Goal: Communication & Community: Answer question/provide support

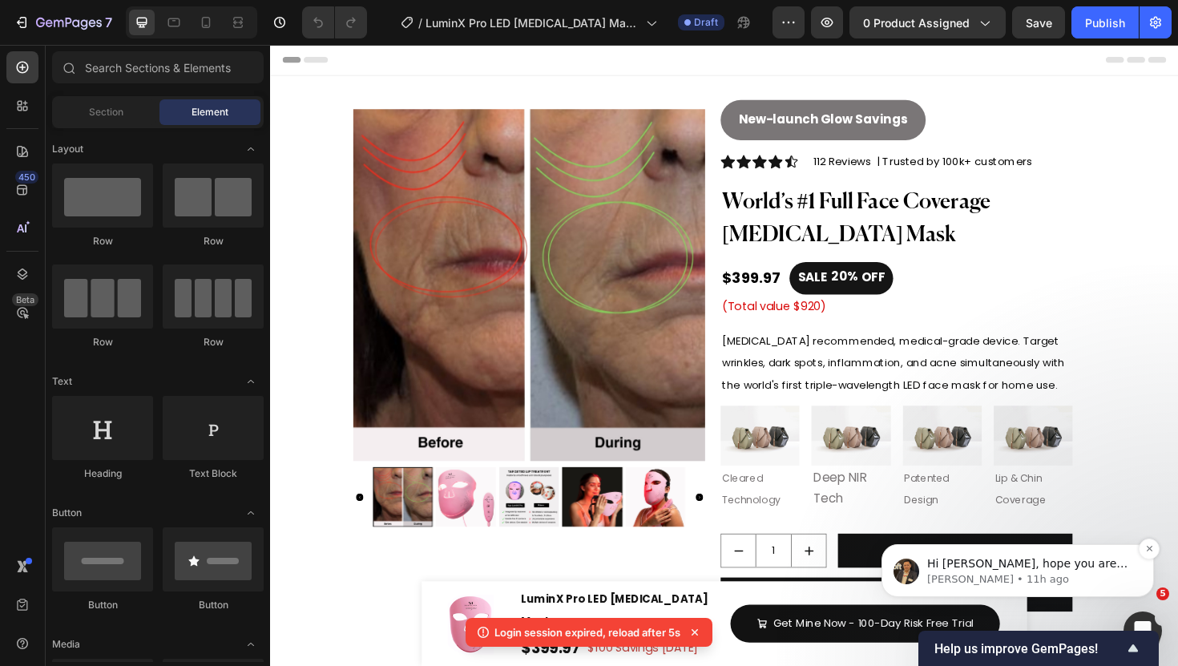
click at [1049, 570] on p "Hi Shivani, hope you are doing great. I would like to follow up you regarding o…" at bounding box center [1030, 564] width 207 height 16
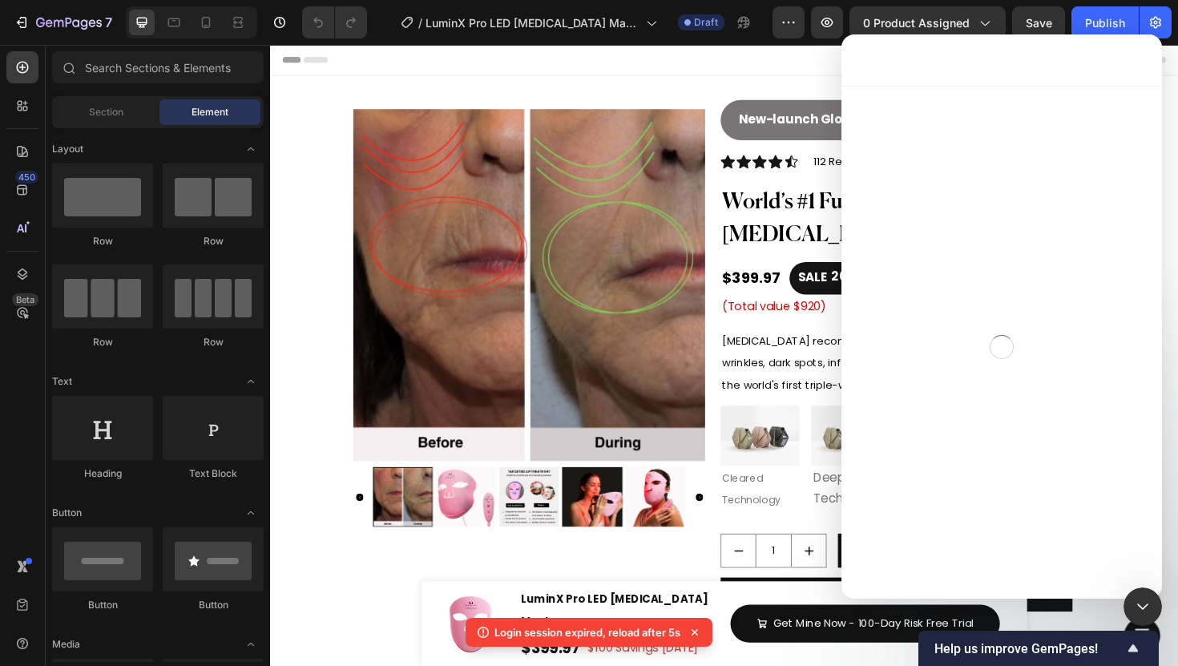
scroll to position [167, 0]
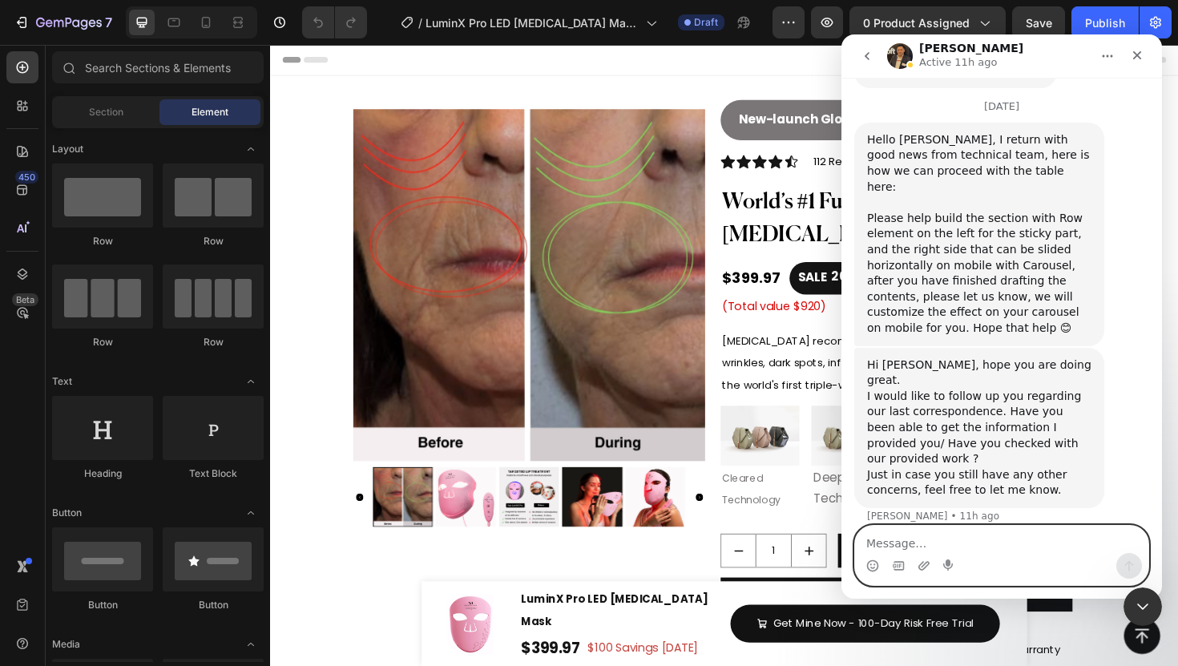
scroll to position [1827, 0]
click at [912, 533] on textarea "Message…" at bounding box center [1001, 539] width 293 height 27
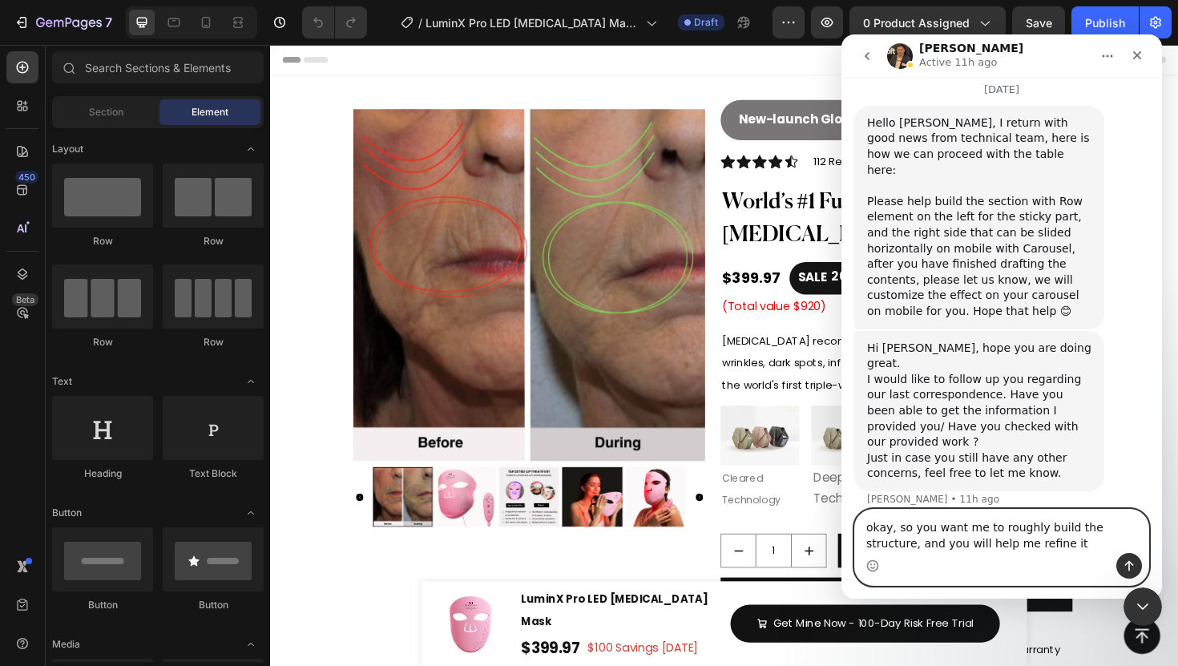
type textarea "okay, so you want me to roughly build the structure, and you will help me refin…"
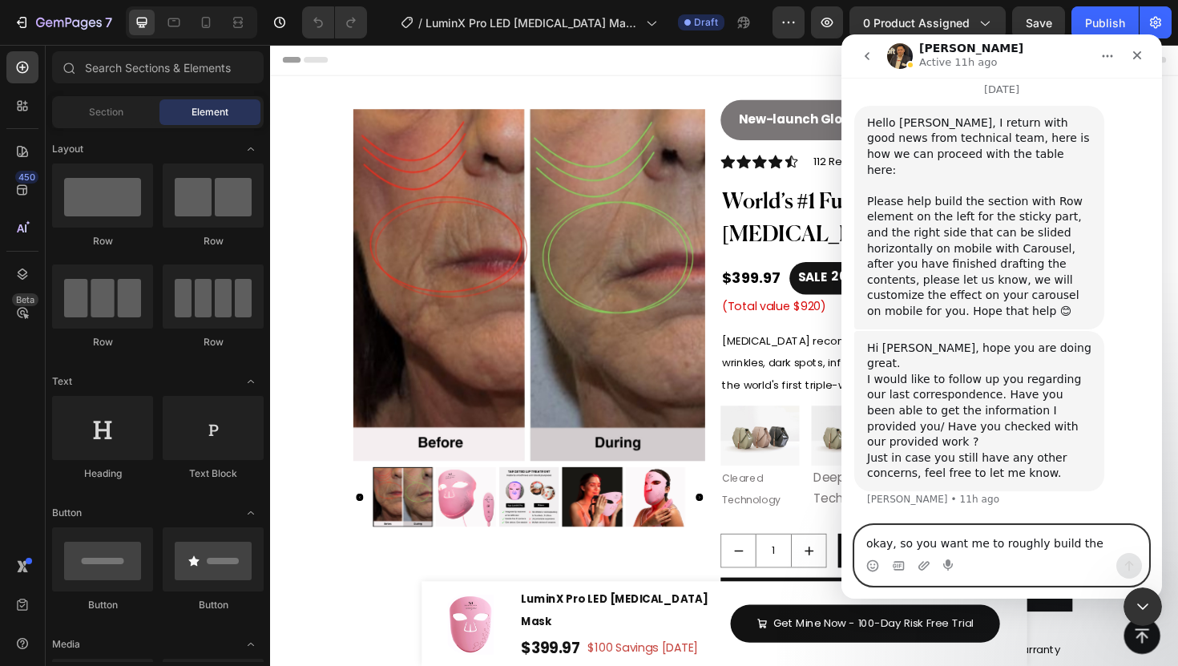
scroll to position [1890, 0]
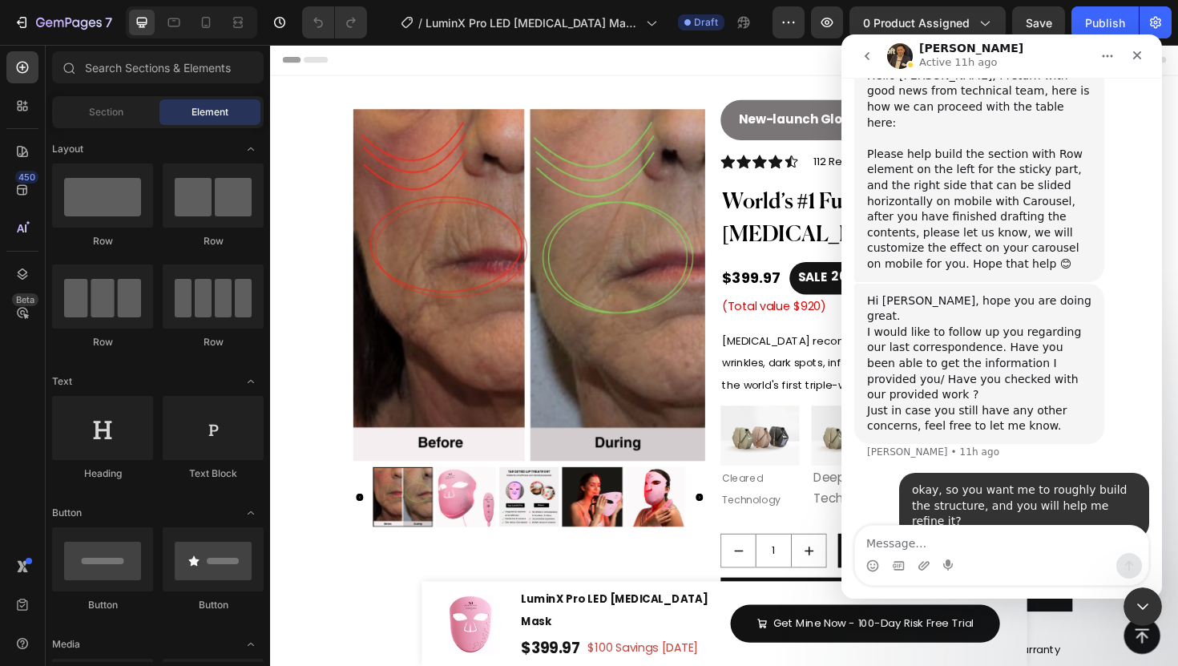
click at [864, 61] on icon "go back" at bounding box center [866, 56] width 13 height 13
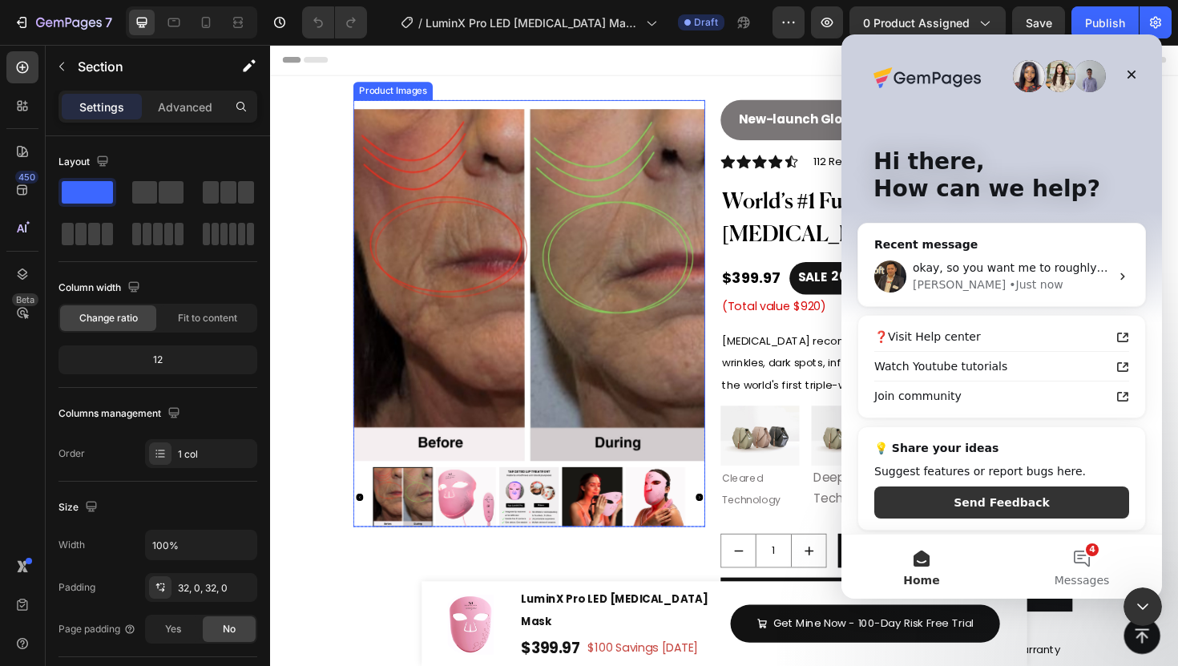
click at [724, 89] on div "New-launch Glow Savings Button Icon Icon Icon Icon Icon Icon List Hoz 112 Revie…" at bounding box center [758, 667] width 961 height 1178
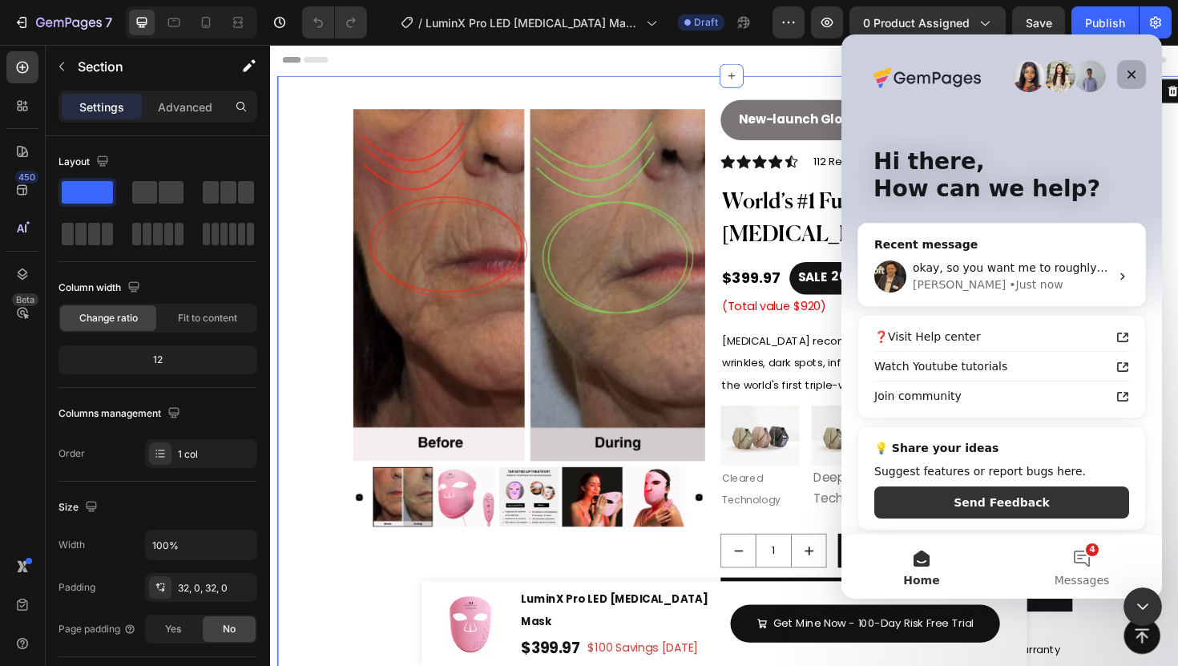
click at [1139, 74] on div "Close" at bounding box center [1131, 74] width 29 height 29
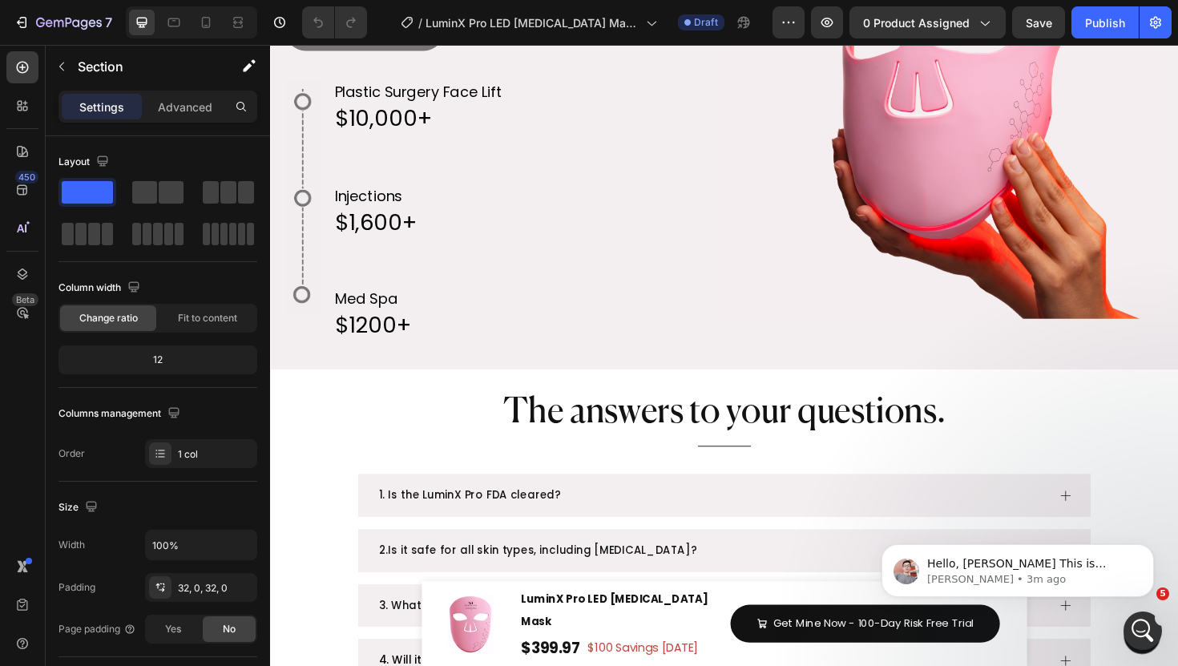
scroll to position [3514, 0]
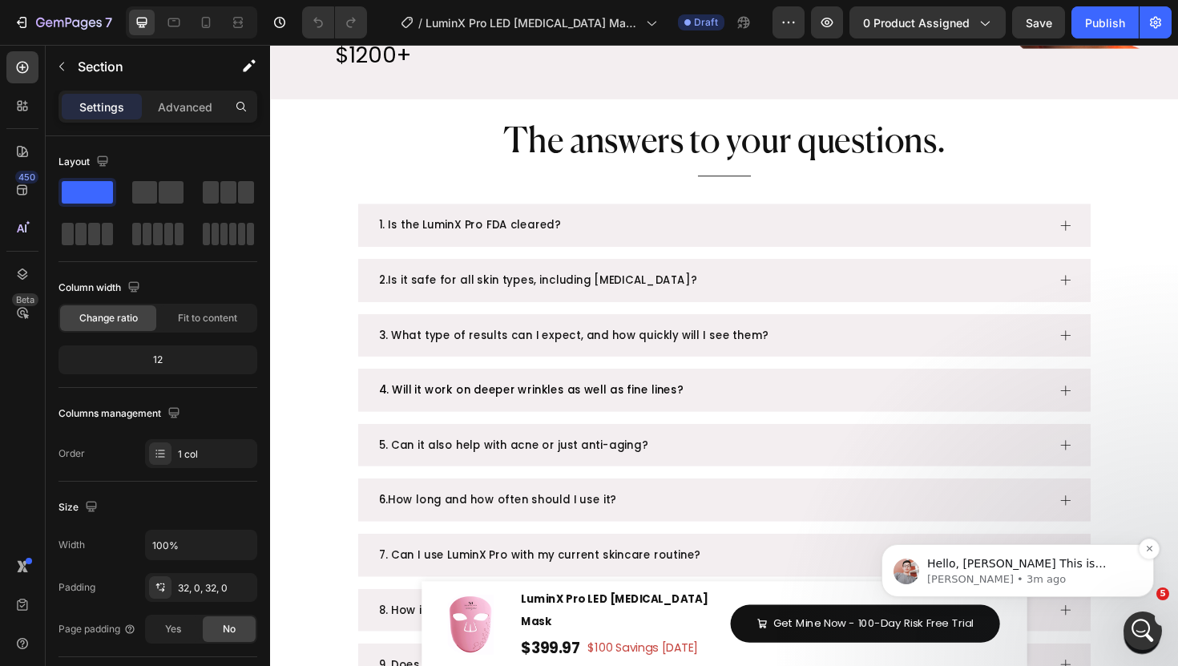
click at [1043, 573] on p "[PERSON_NAME] • 3m ago" at bounding box center [1030, 579] width 207 height 14
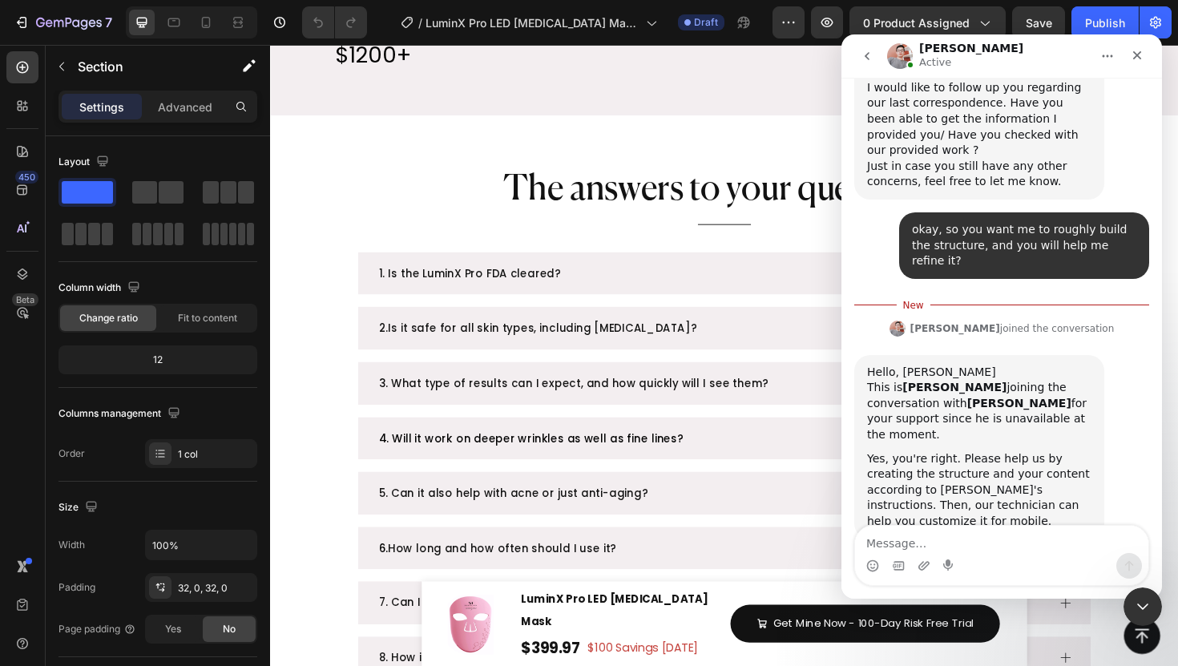
scroll to position [2134, 0]
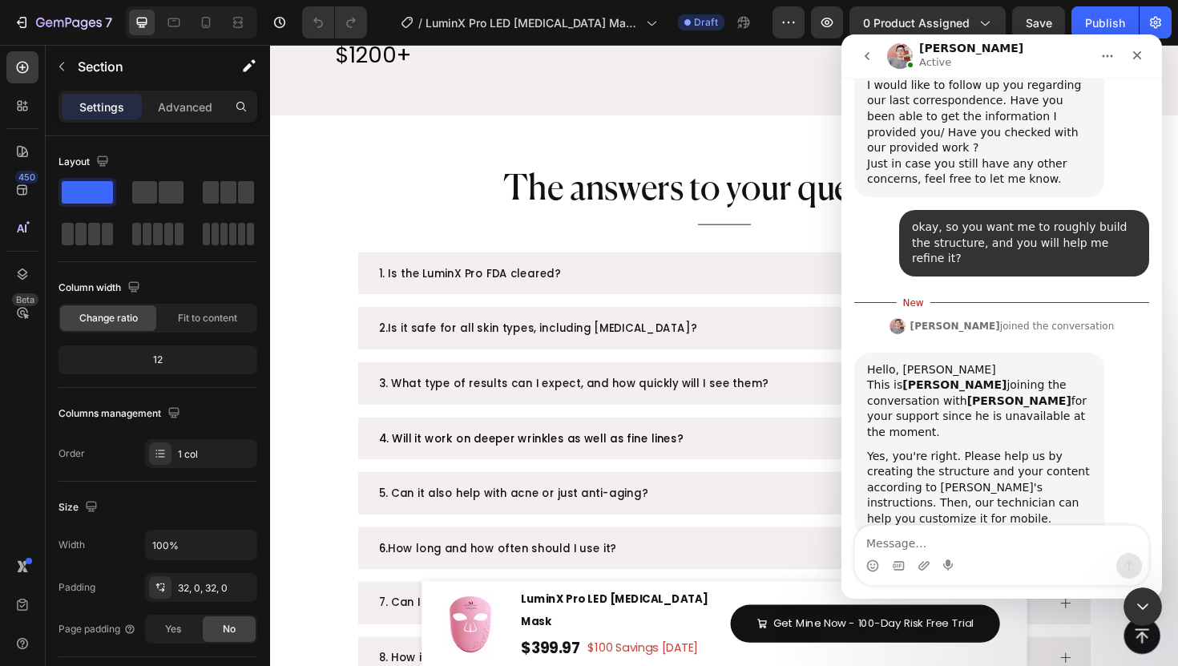
click at [972, 542] on textarea "Message…" at bounding box center [1001, 539] width 293 height 27
click at [947, 534] on textarea "Message…" at bounding box center [1001, 539] width 293 height 27
type textarea "okay, thanks for letting me know"
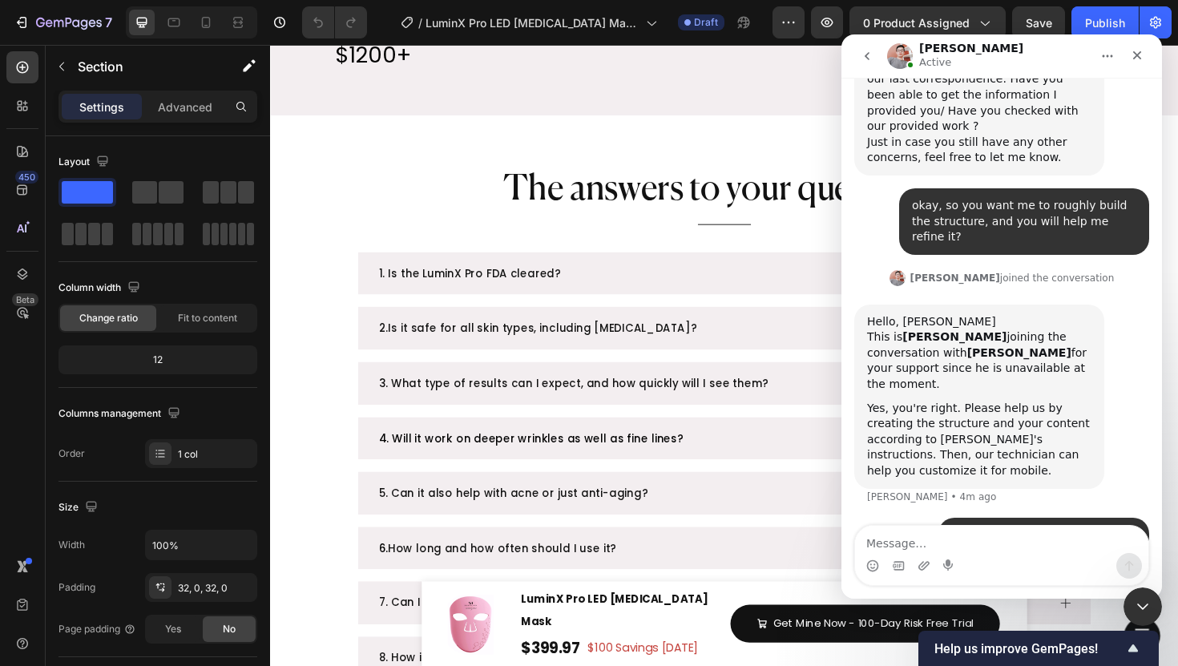
scroll to position [2218, 0]
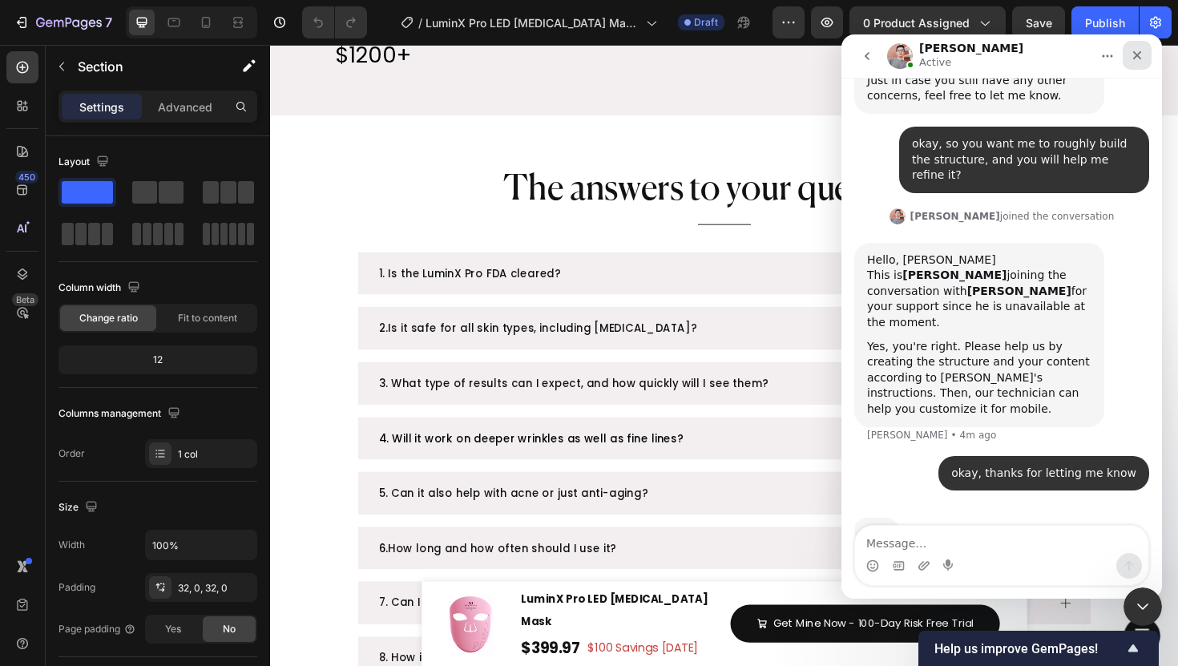
click at [1134, 57] on icon "Close" at bounding box center [1136, 55] width 13 height 13
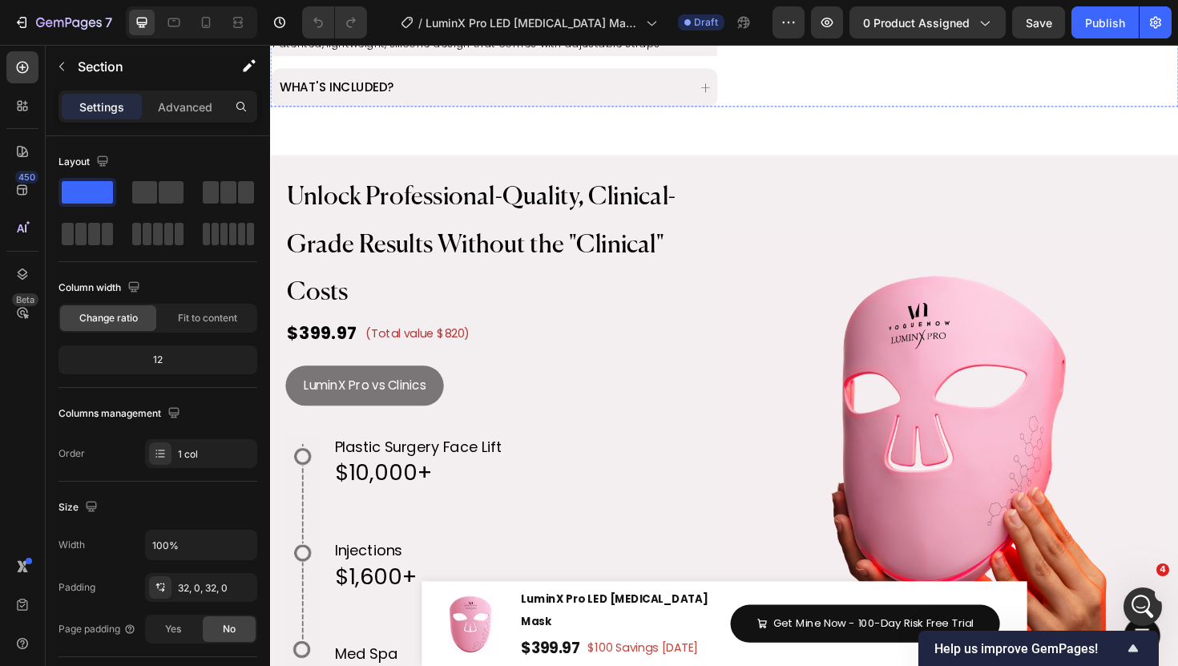
scroll to position [2896, 0]
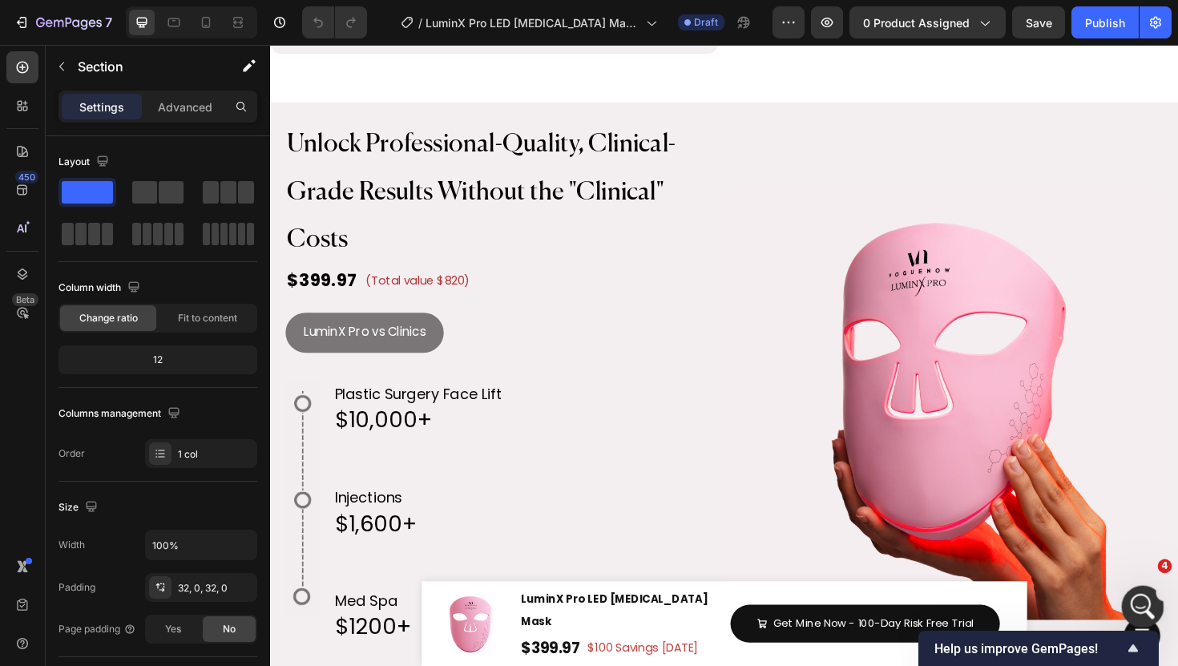
click at [1136, 598] on icon "Open Intercom Messenger" at bounding box center [1140, 604] width 26 height 26
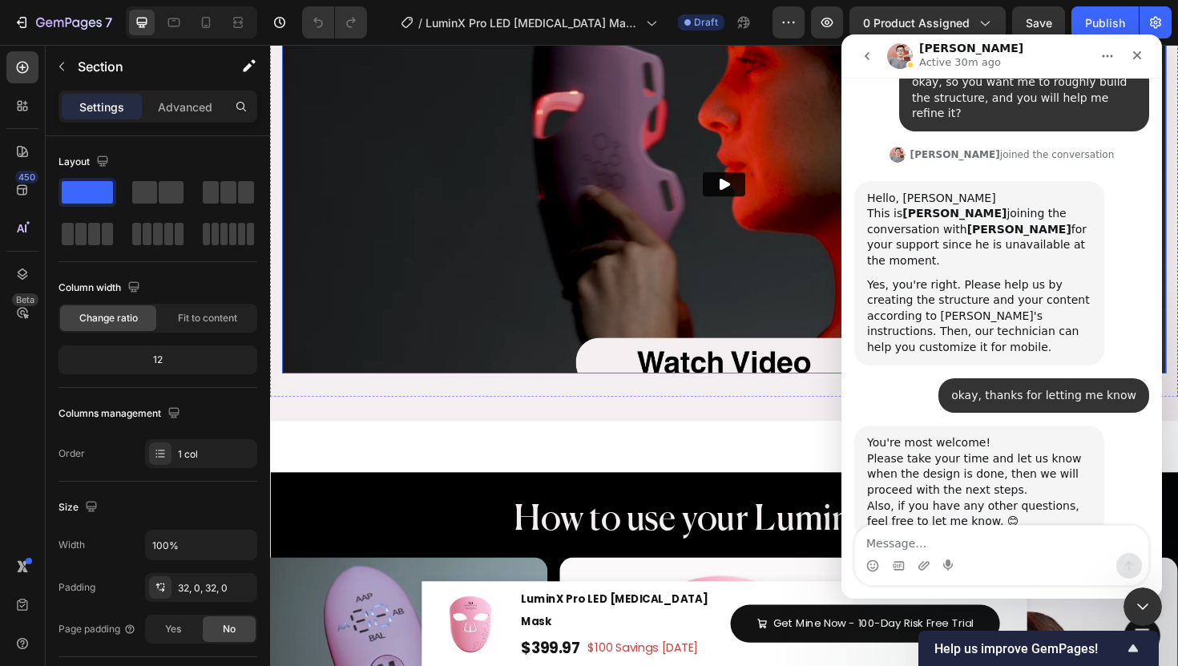
scroll to position [1302, 0]
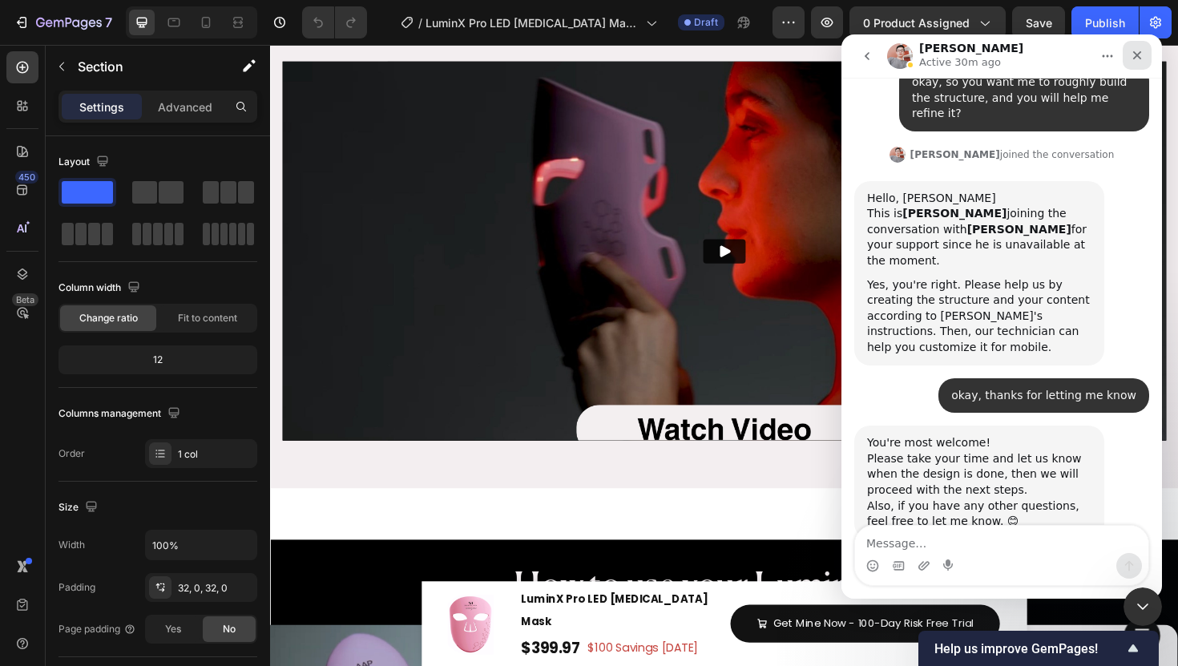
click at [1138, 52] on icon "Close" at bounding box center [1136, 55] width 13 height 13
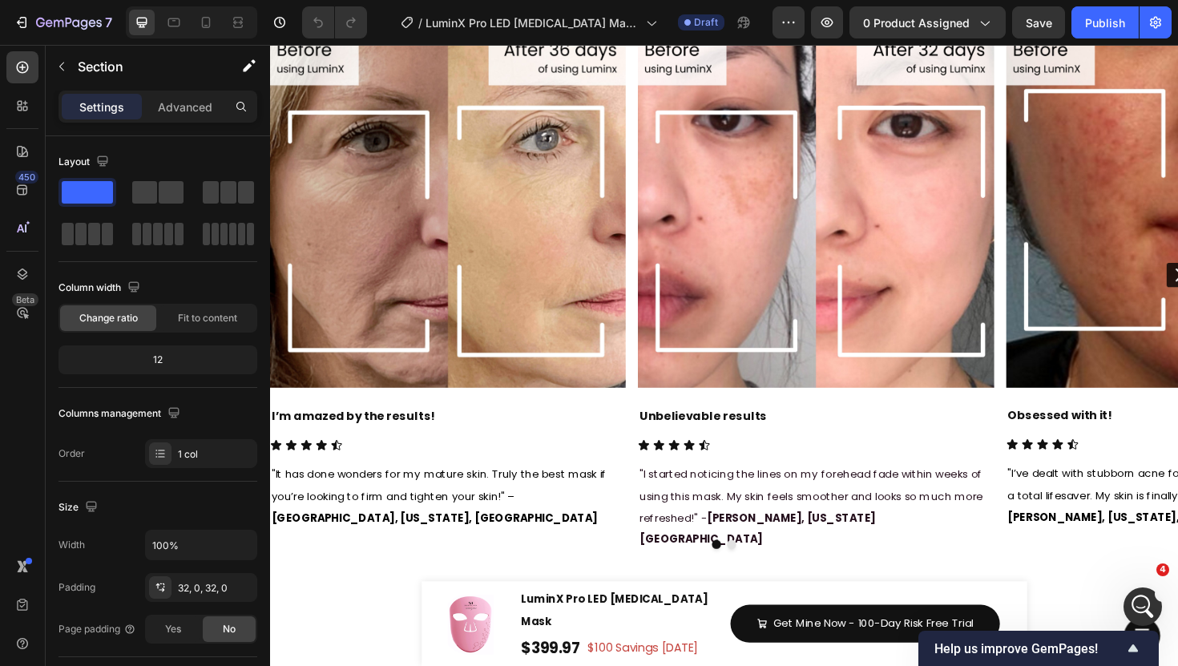
scroll to position [9997, 0]
